Goal: Communication & Community: Share content

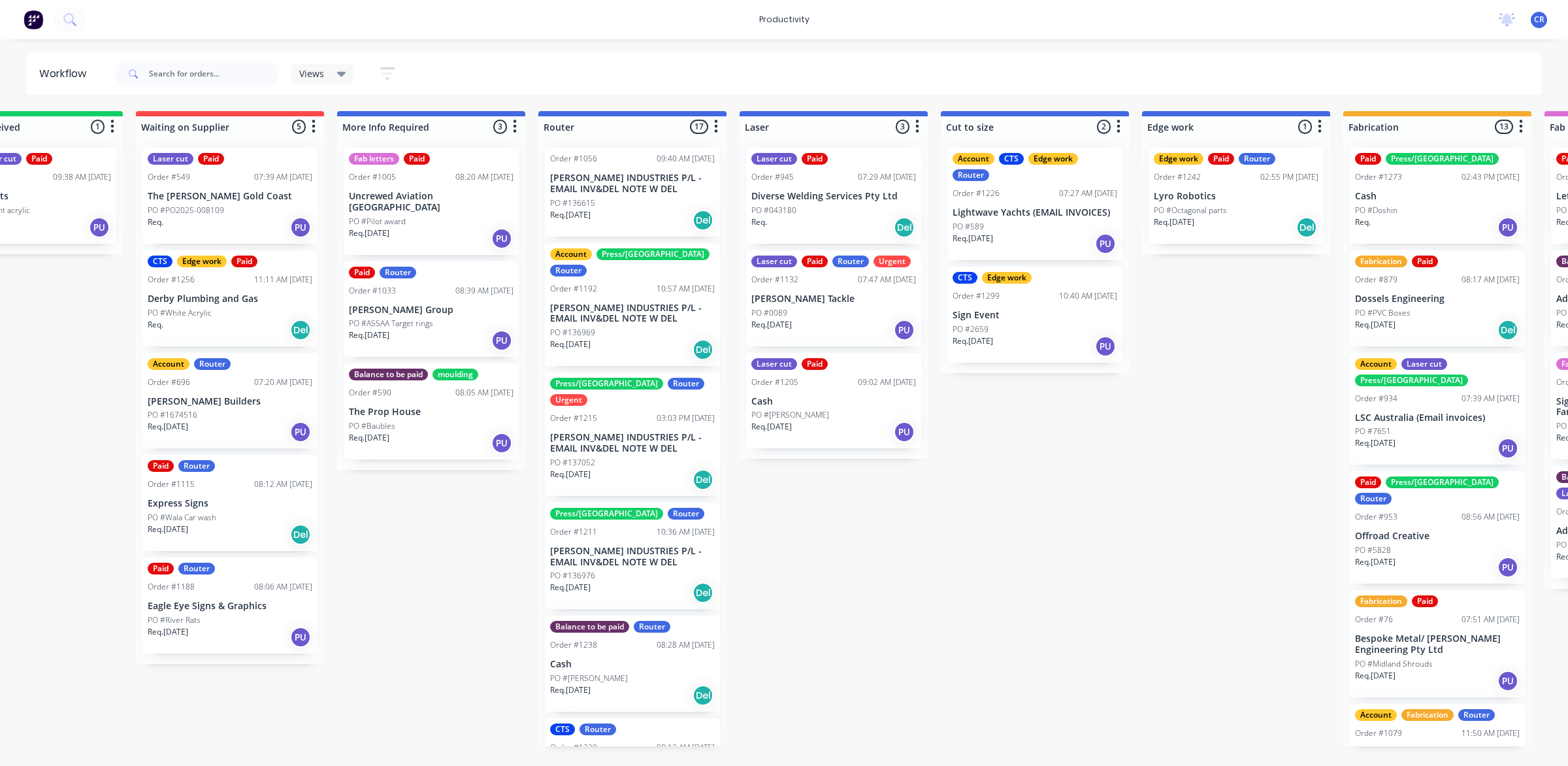
scroll to position [82, 0]
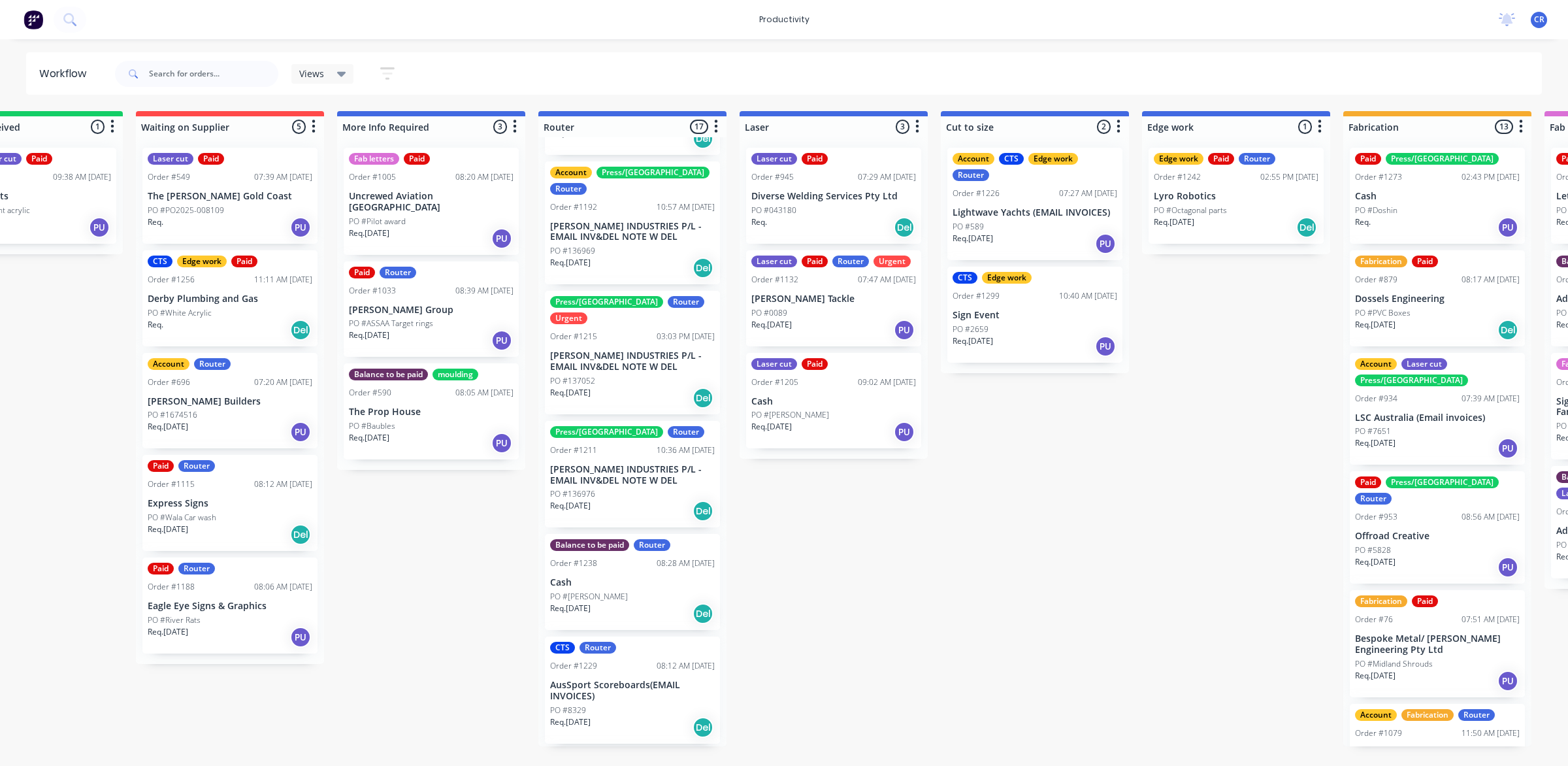
click at [633, 679] on p "AusSport Scoreboards(EMAIL INVOICES)" at bounding box center [633, 691] width 165 height 22
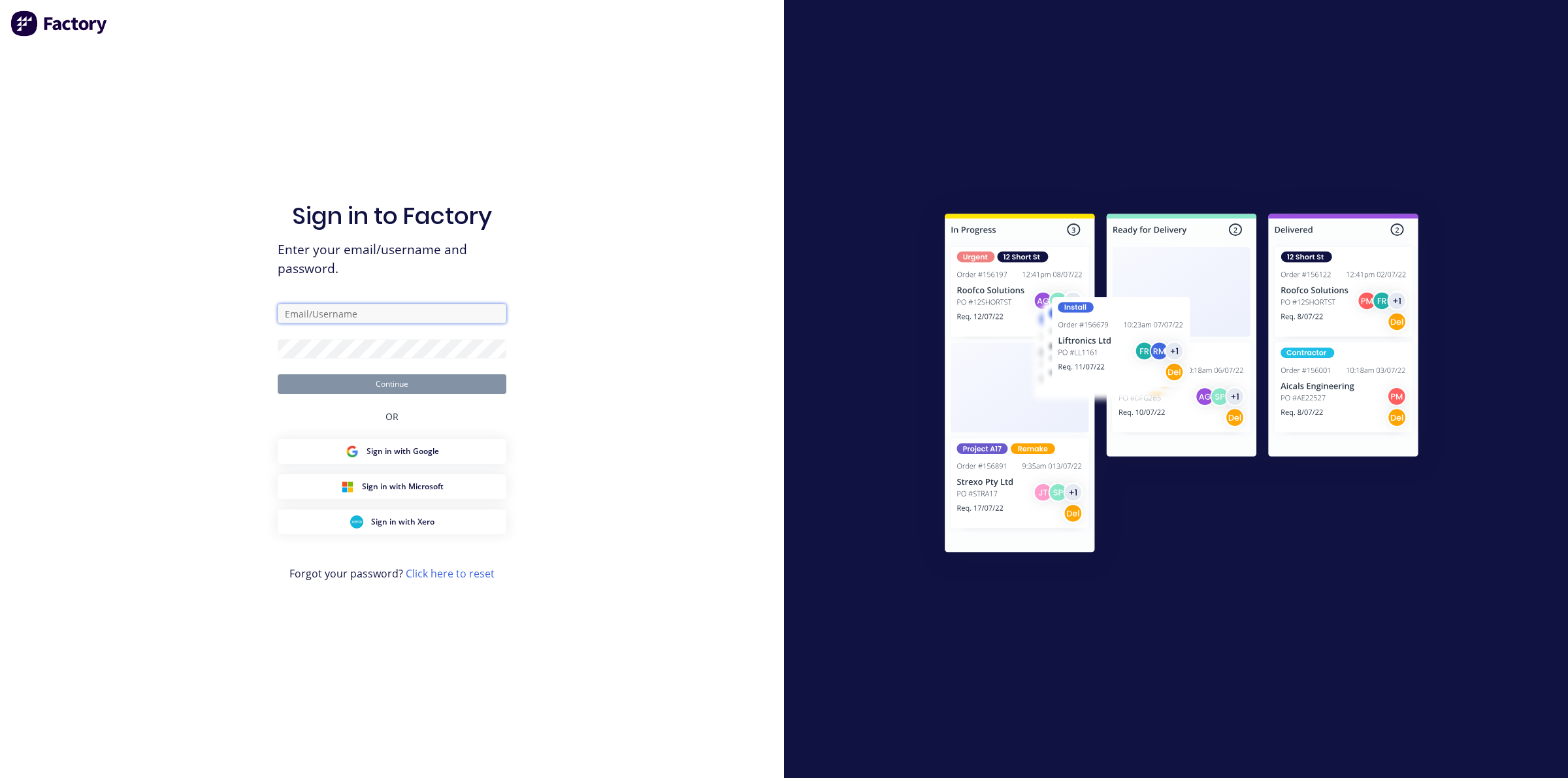
click at [389, 318] on input "text" at bounding box center [392, 314] width 228 height 19
type input "[EMAIL_ADDRESS][DOMAIN_NAME]"
click at [400, 384] on button "Continue" at bounding box center [392, 384] width 228 height 19
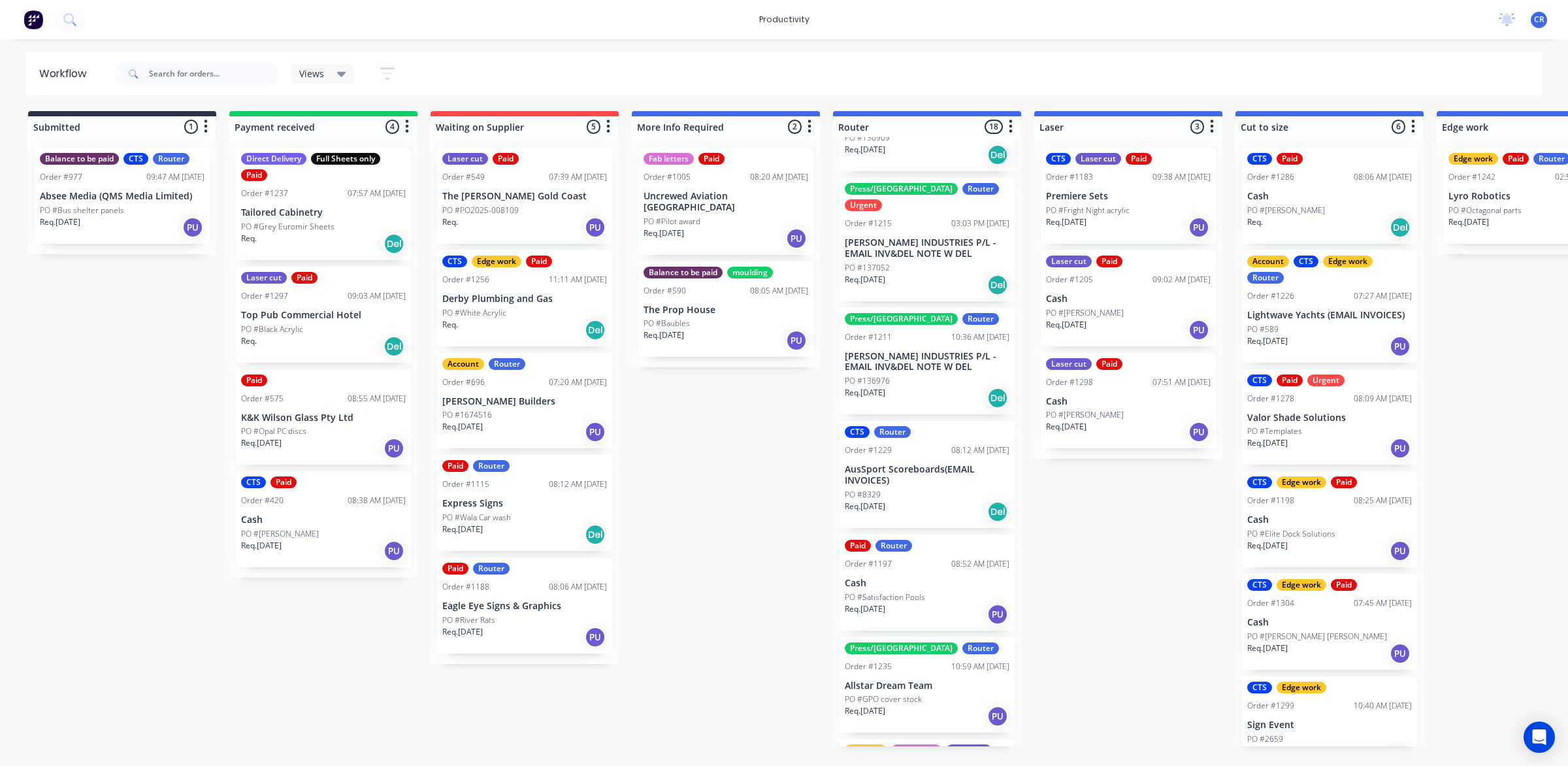
scroll to position [327, 0]
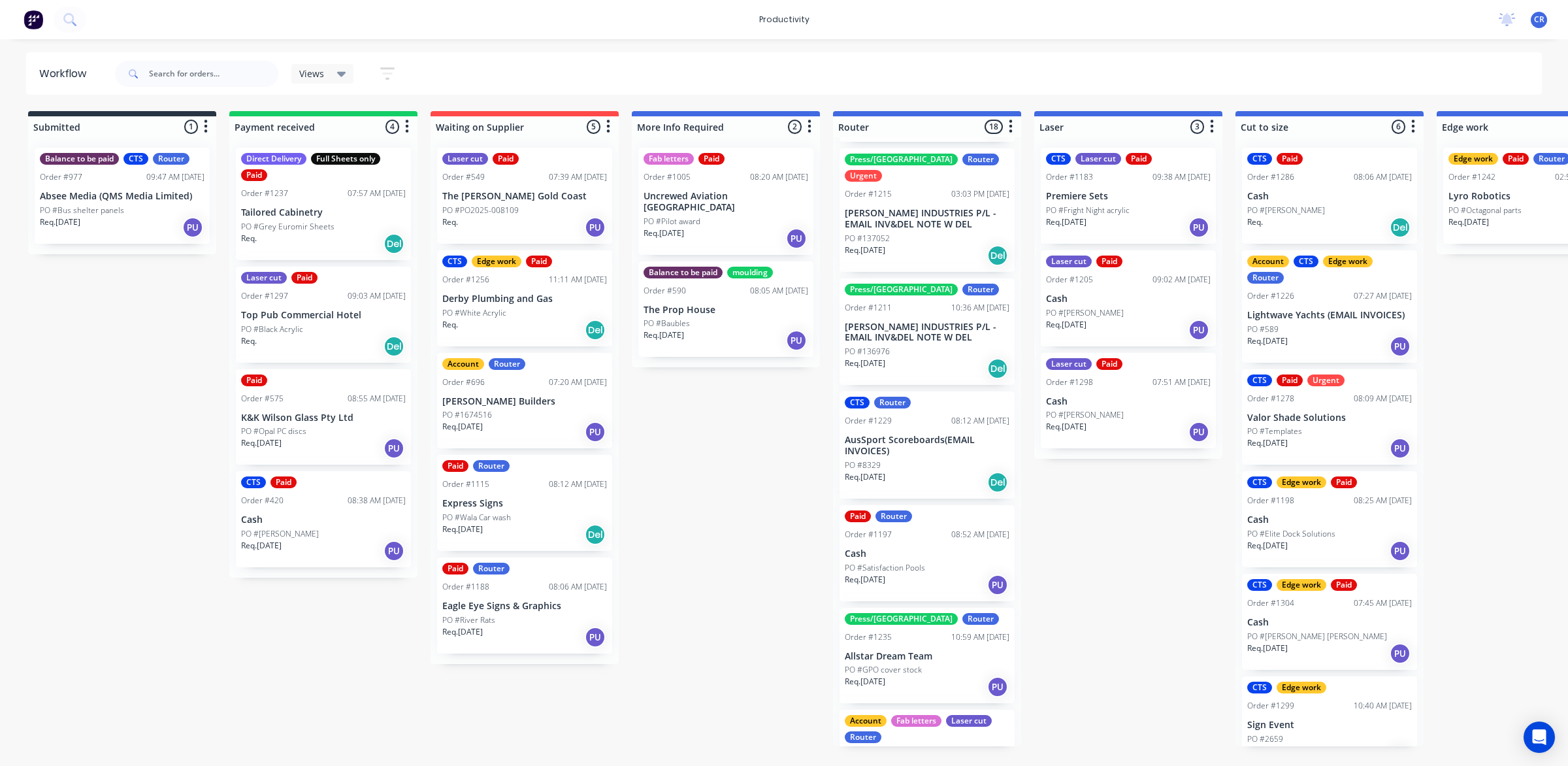
click at [899, 435] on p "AusSport Scoreboards(EMAIL INVOICES)" at bounding box center [927, 446] width 165 height 22
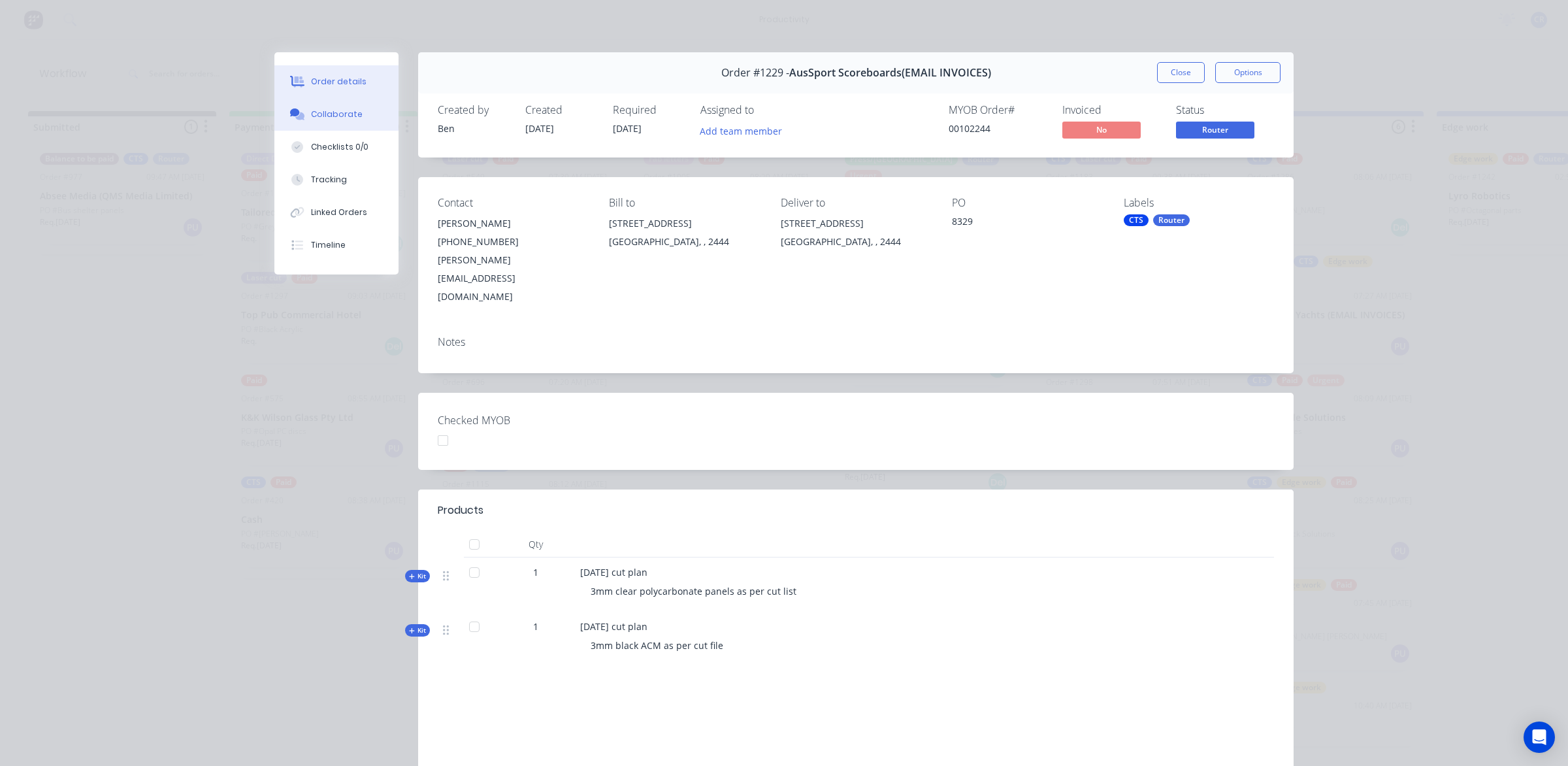
click at [328, 106] on button "Collaborate" at bounding box center [336, 114] width 124 height 33
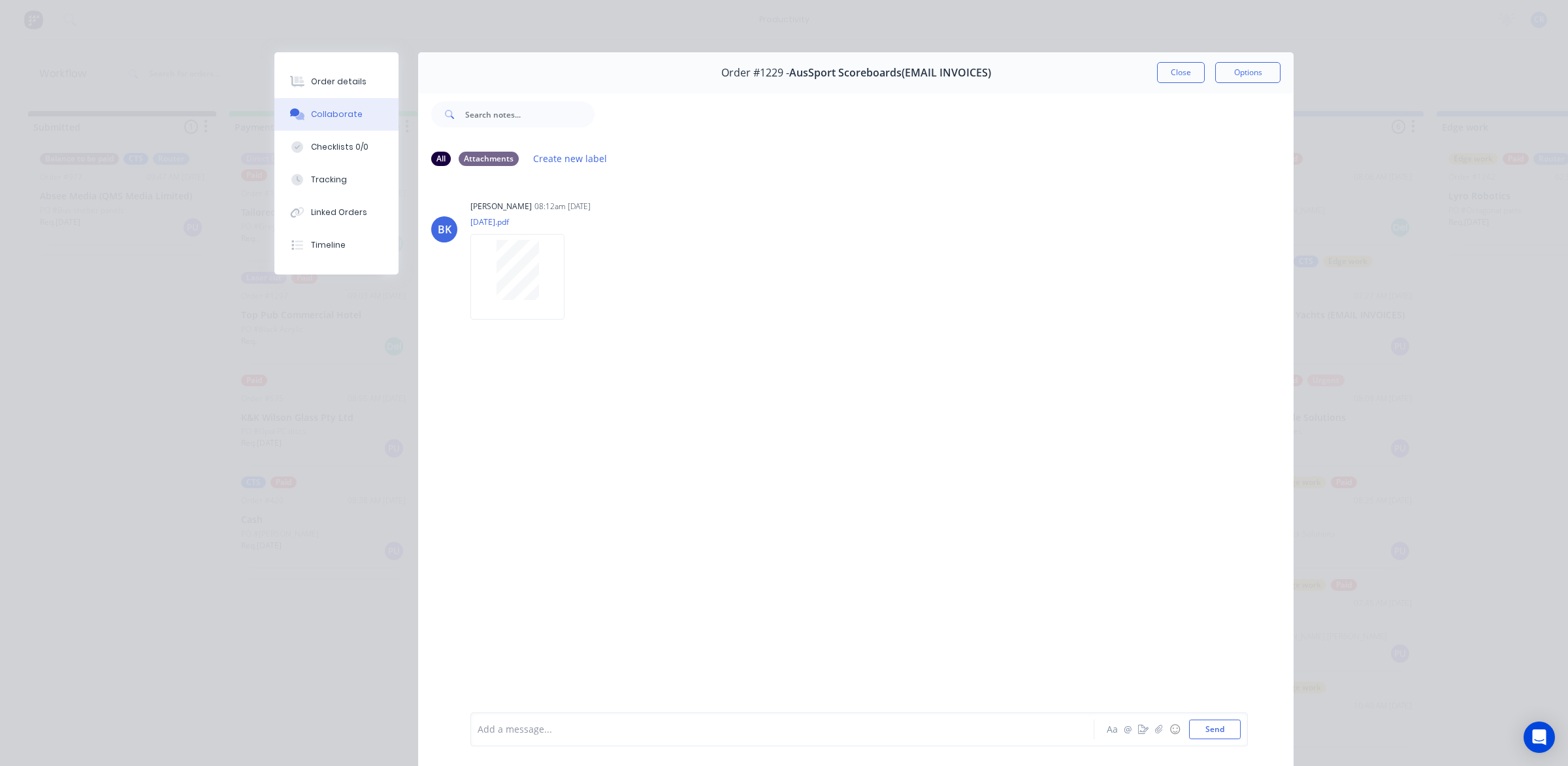
click at [579, 727] on div at bounding box center [764, 730] width 572 height 14
click at [1194, 727] on button "Send" at bounding box center [1215, 729] width 52 height 19
click at [975, 731] on div at bounding box center [764, 730] width 572 height 14
click at [570, 732] on div "@Ben" at bounding box center [764, 730] width 572 height 14
click at [829, 730] on div "@Ben 1@ 3000 x 1500, 1@ 1220 x 1220" at bounding box center [764, 730] width 572 height 14
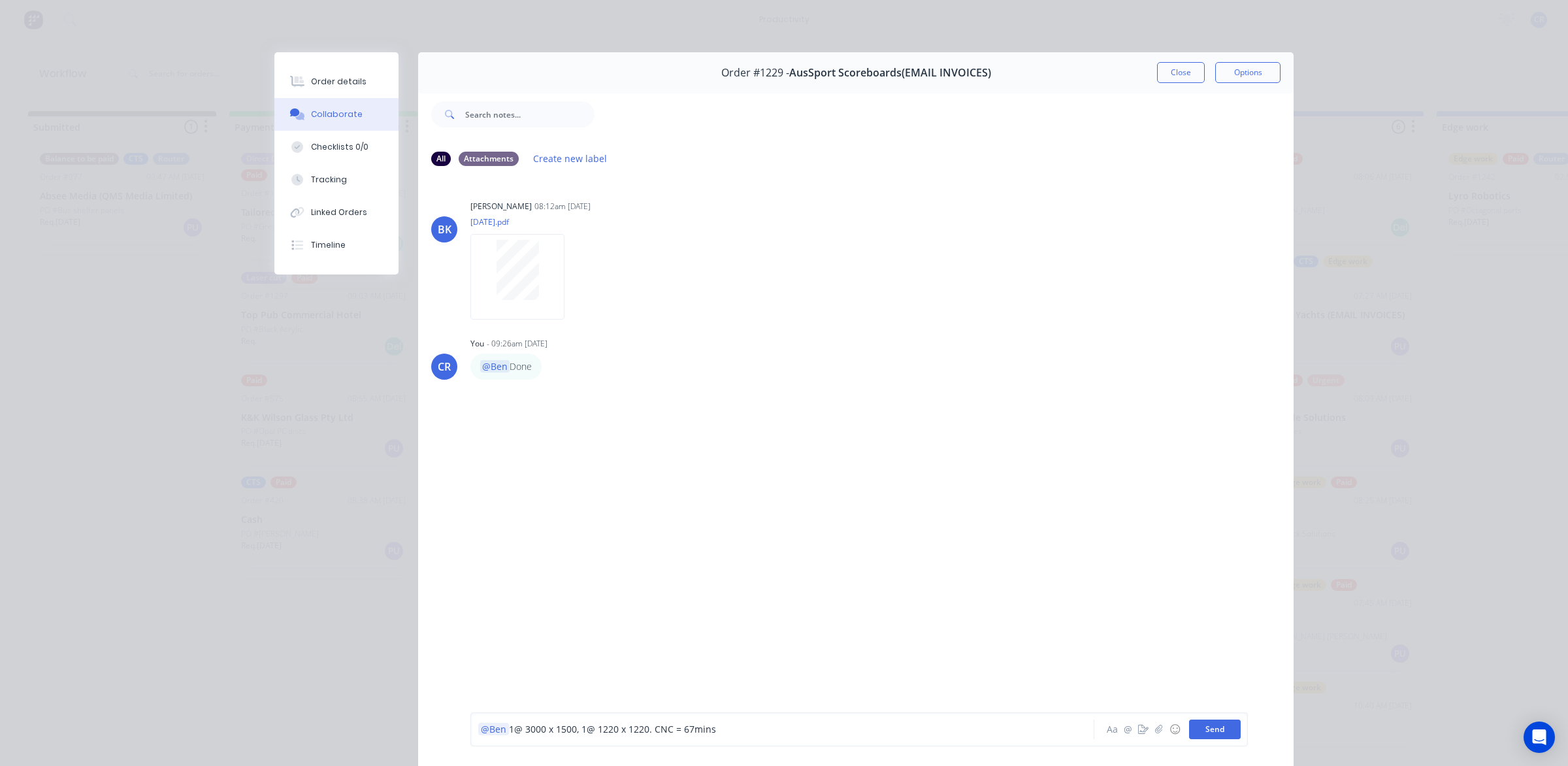
click at [1219, 729] on button "Send" at bounding box center [1215, 729] width 52 height 19
click at [931, 729] on div at bounding box center [764, 730] width 572 height 14
click at [582, 724] on div "@[GEOGRAPHIC_DATA]" at bounding box center [764, 730] width 572 height 14
click at [1192, 724] on button "Send" at bounding box center [1215, 729] width 52 height 19
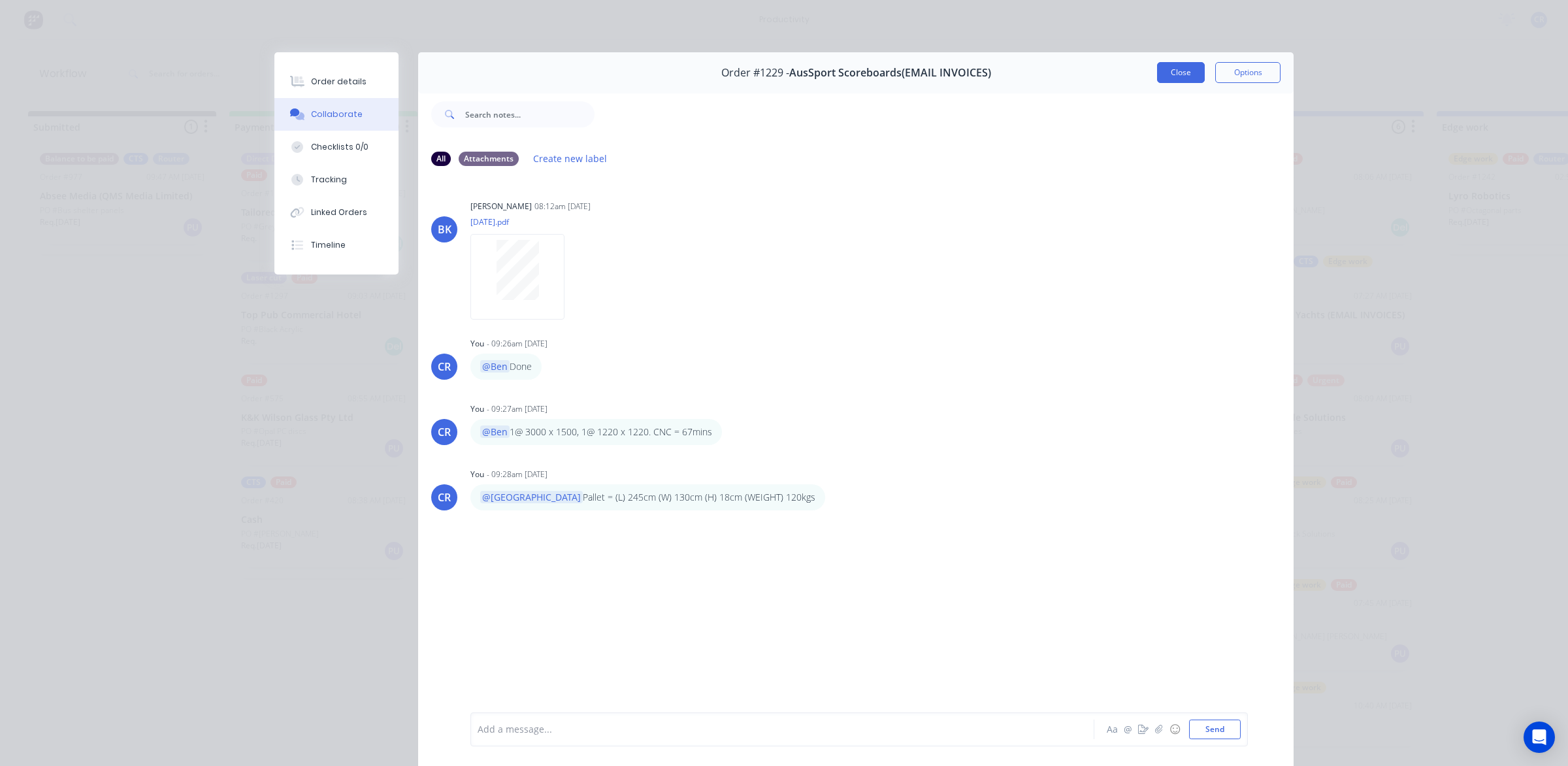
click at [1170, 66] on button "Close" at bounding box center [1180, 73] width 48 height 21
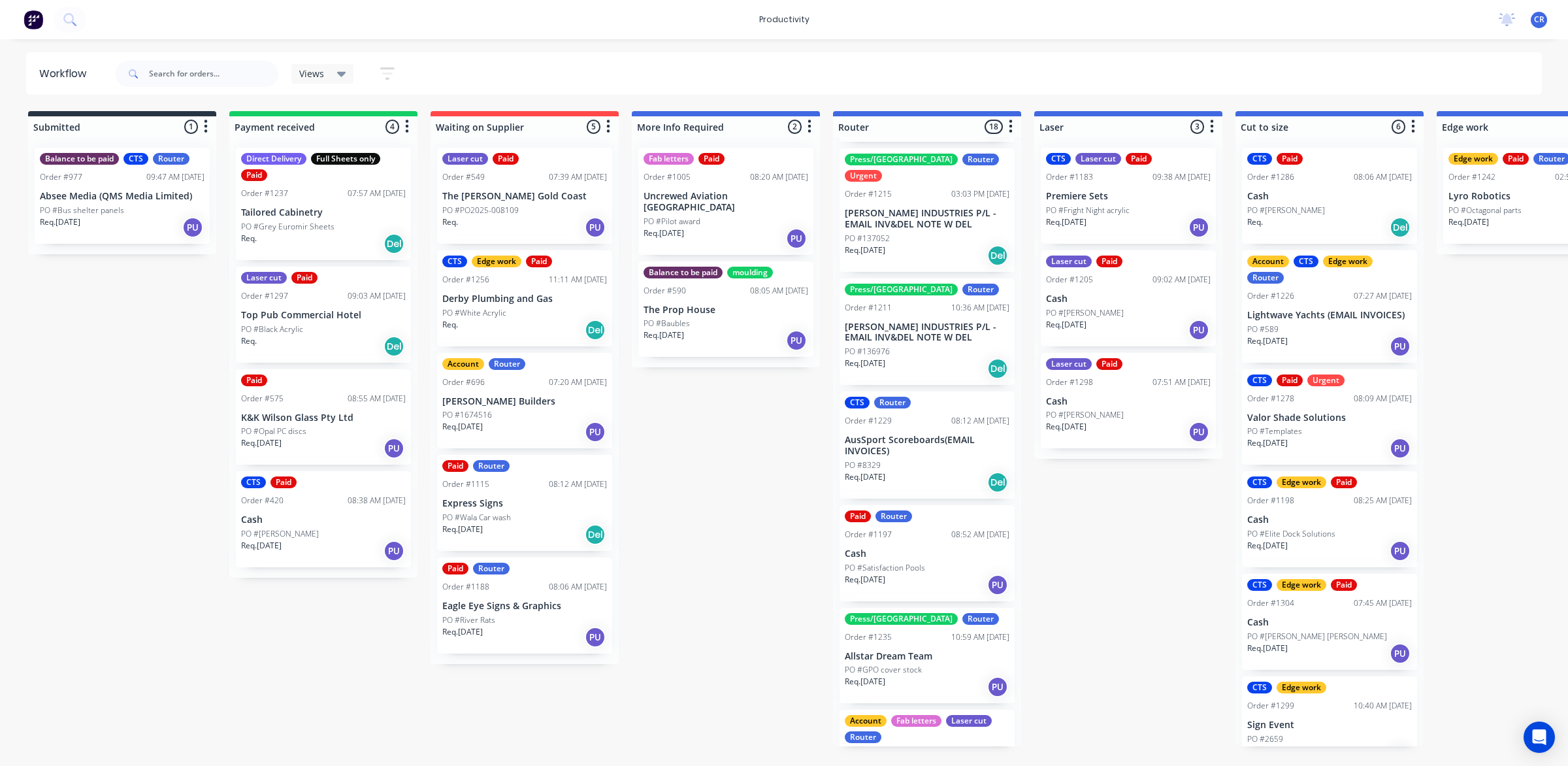
click at [765, 552] on div "Submitted 1 Sort By Created date Required date Order number Customer name Most …" at bounding box center [1553, 428] width 3126 height 635
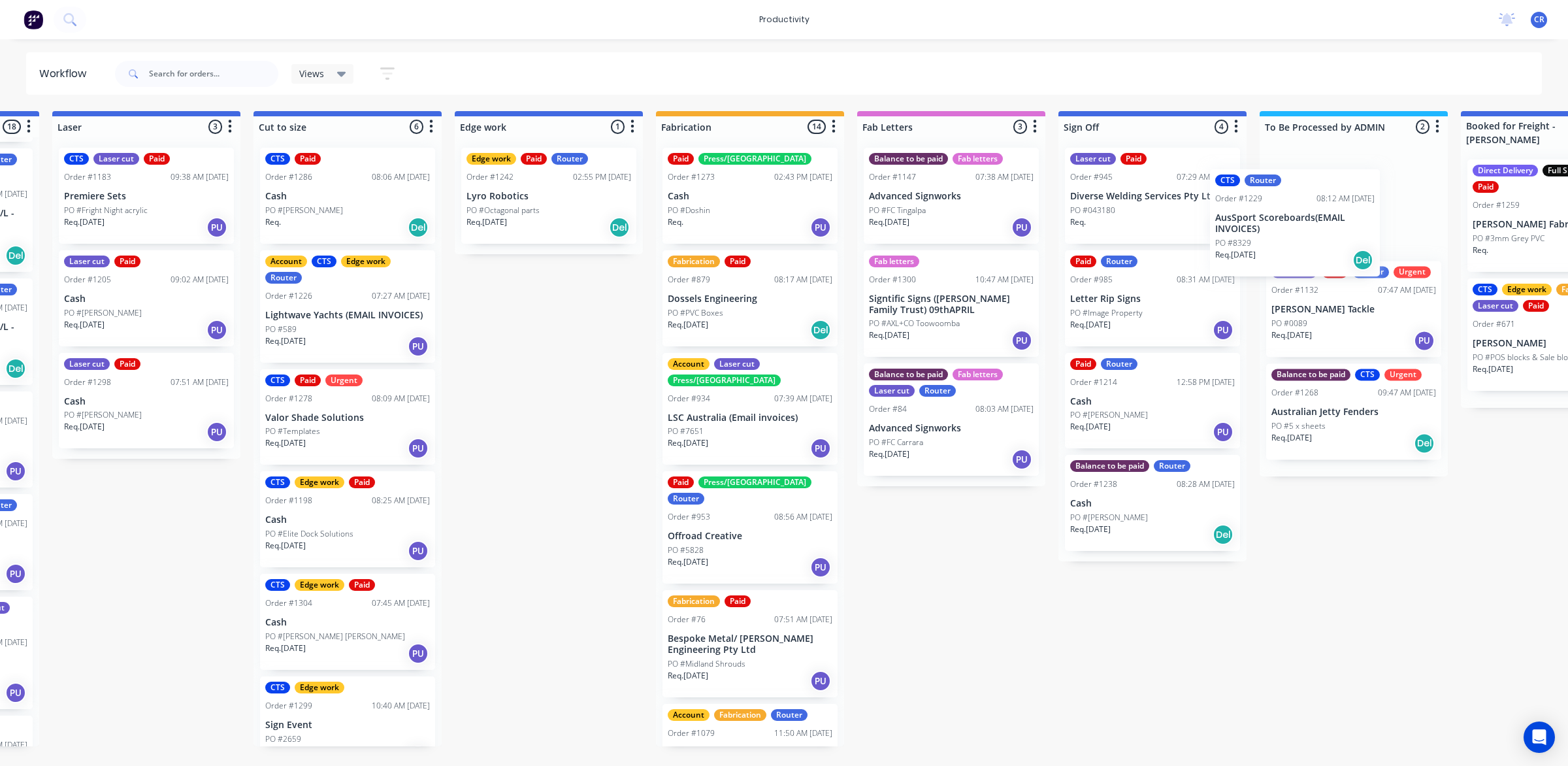
scroll to position [0, 1031]
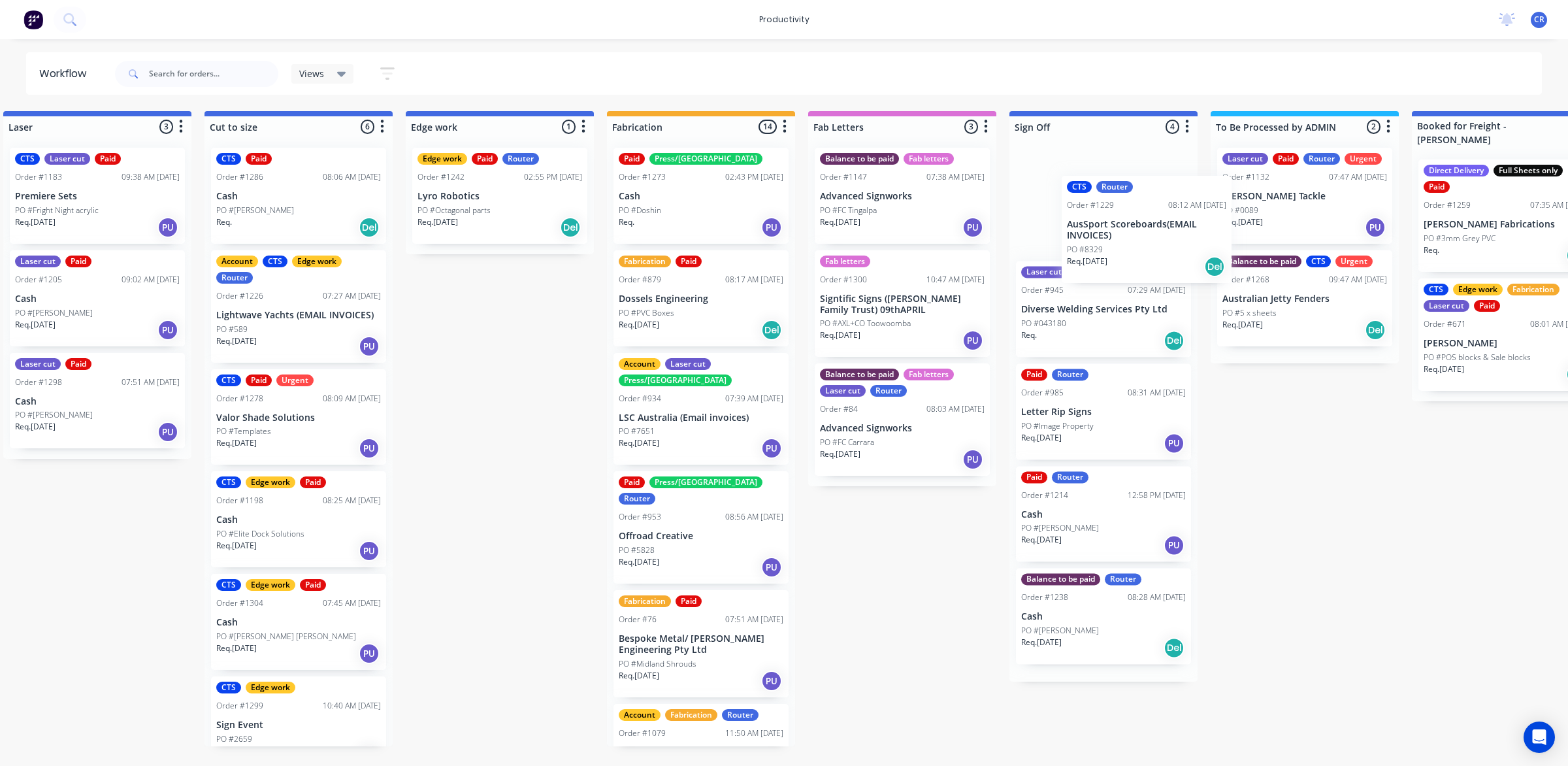
drag, startPoint x: 917, startPoint y: 395, endPoint x: 1118, endPoint y: 217, distance: 268.5
click at [1118, 217] on div "Submitted 1 Sort By Created date Required date Order number Customer name Most …" at bounding box center [523, 428] width 3126 height 635
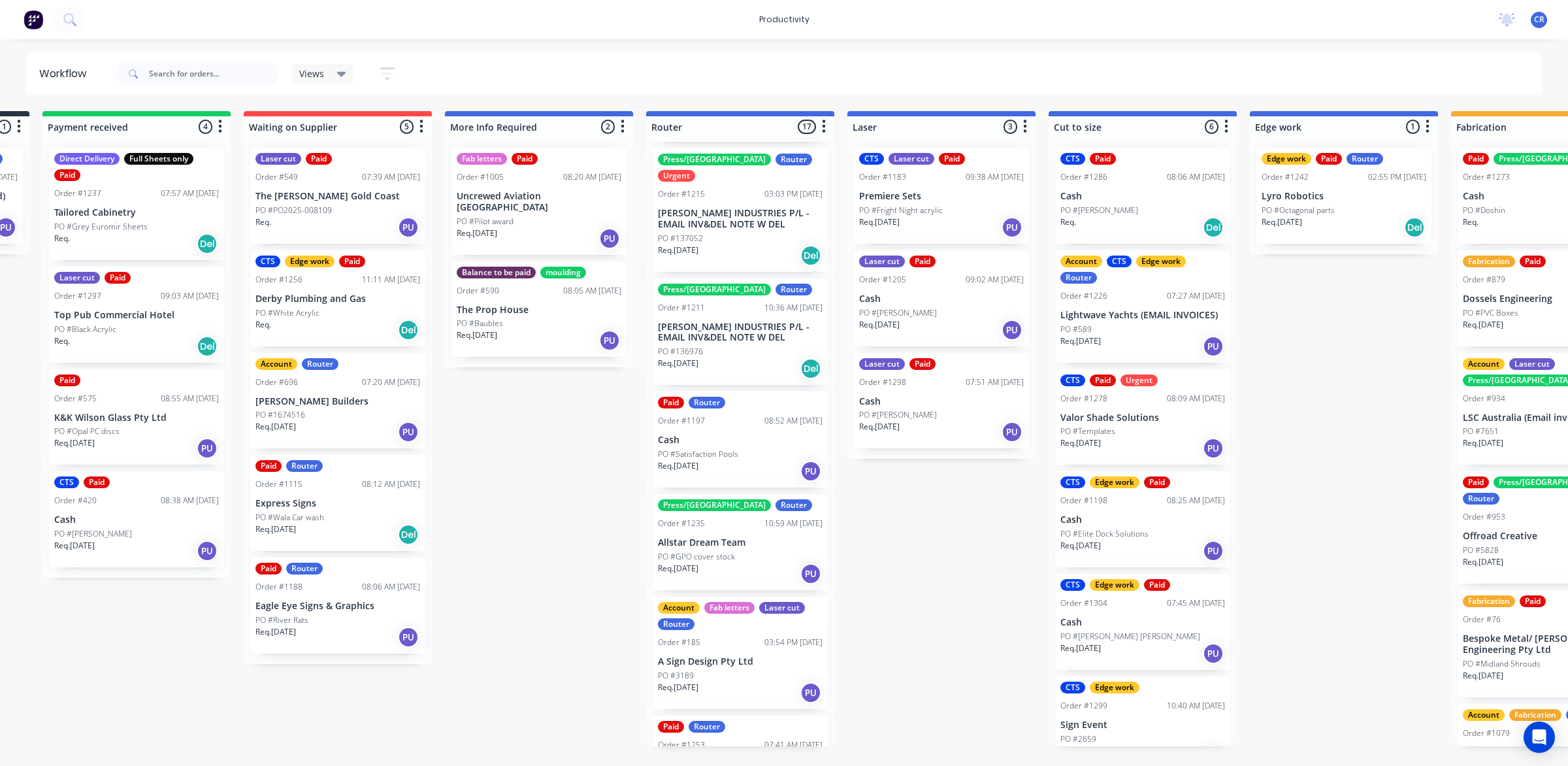
scroll to position [0, 133]
